Goal: Task Accomplishment & Management: Use online tool/utility

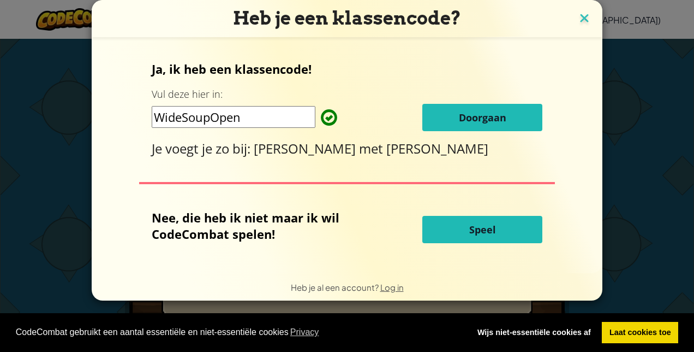
click at [583, 19] on img at bounding box center [585, 19] width 14 height 16
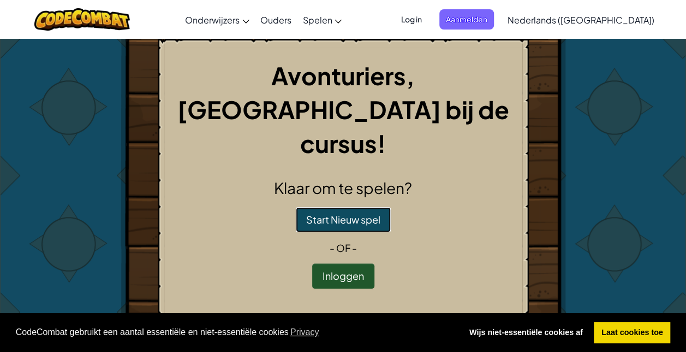
click at [362, 207] on button "Start Nieuw spel" at bounding box center [343, 219] width 95 height 25
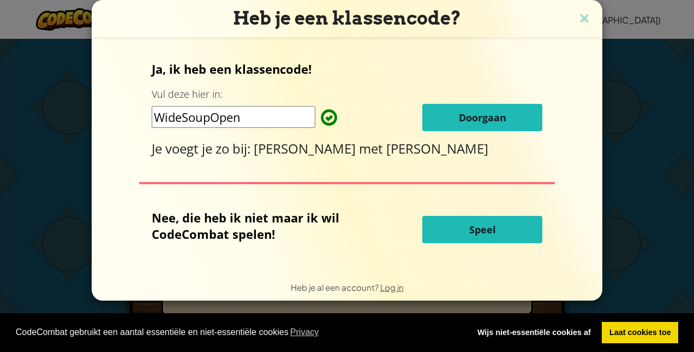
click at [461, 226] on button "Speel" at bounding box center [483, 229] width 120 height 27
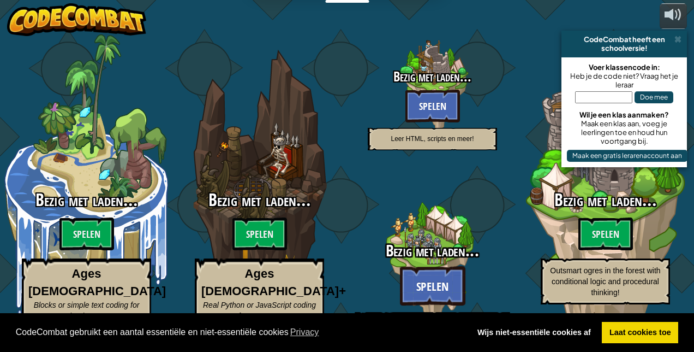
select select "nl-[GEOGRAPHIC_DATA]"
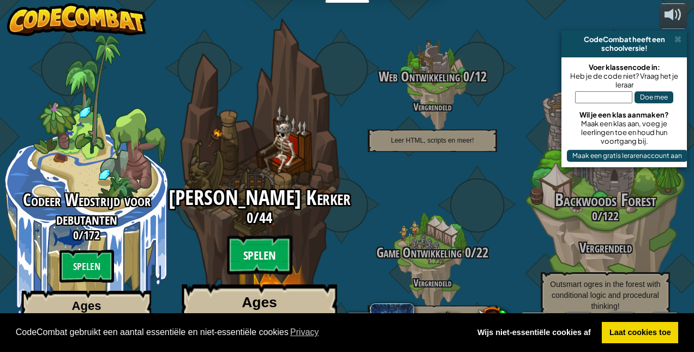
click at [241, 235] on btn "Spelen" at bounding box center [260, 254] width 66 height 39
select select "nl-[GEOGRAPHIC_DATA]"
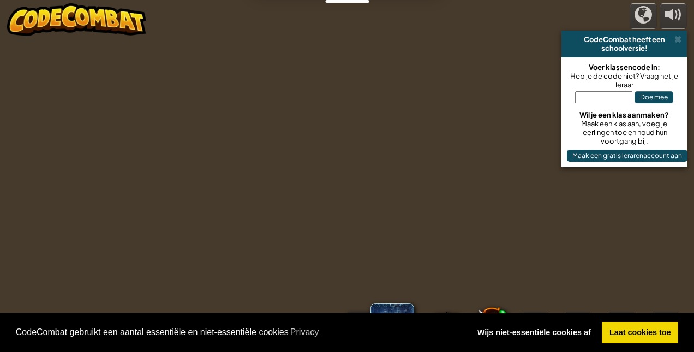
select select "nl-[GEOGRAPHIC_DATA]"
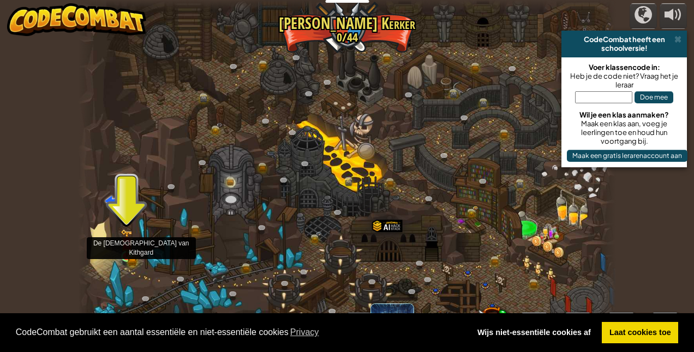
click at [131, 246] on img at bounding box center [127, 243] width 13 height 28
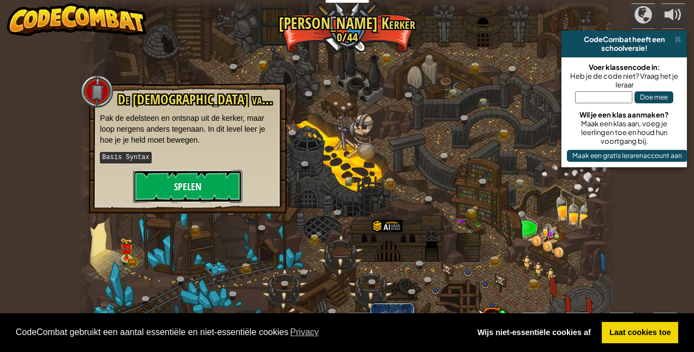
click at [175, 176] on button "Spelen" at bounding box center [187, 186] width 109 height 33
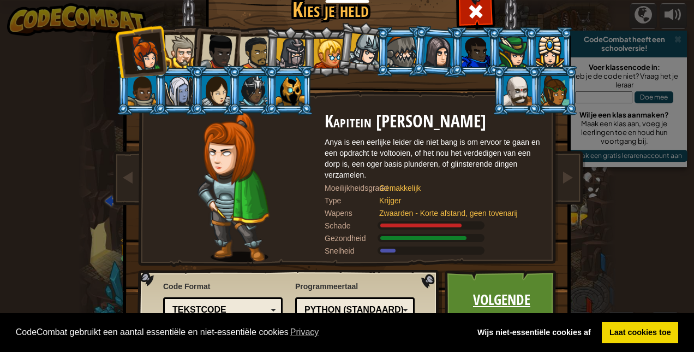
click at [501, 287] on link "Volgende" at bounding box center [502, 300] width 114 height 60
